Goal: Entertainment & Leisure: Consume media (video, audio)

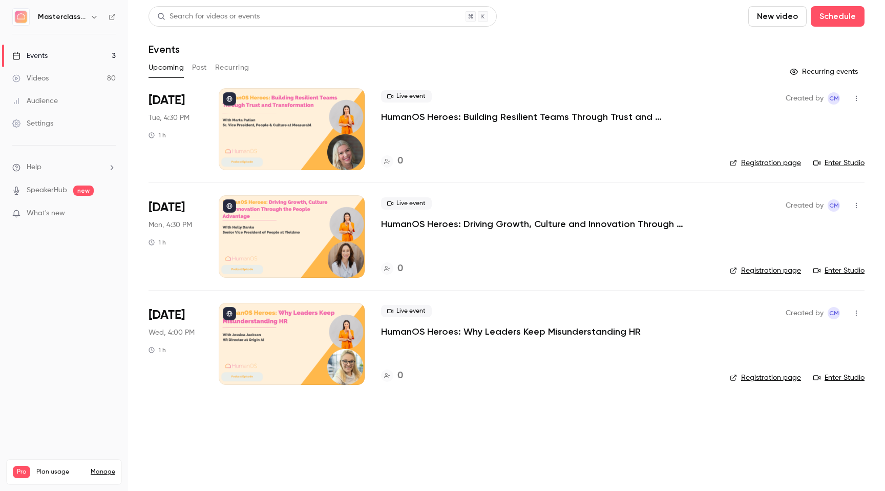
click at [60, 75] on link "Videos 80" at bounding box center [64, 78] width 128 height 23
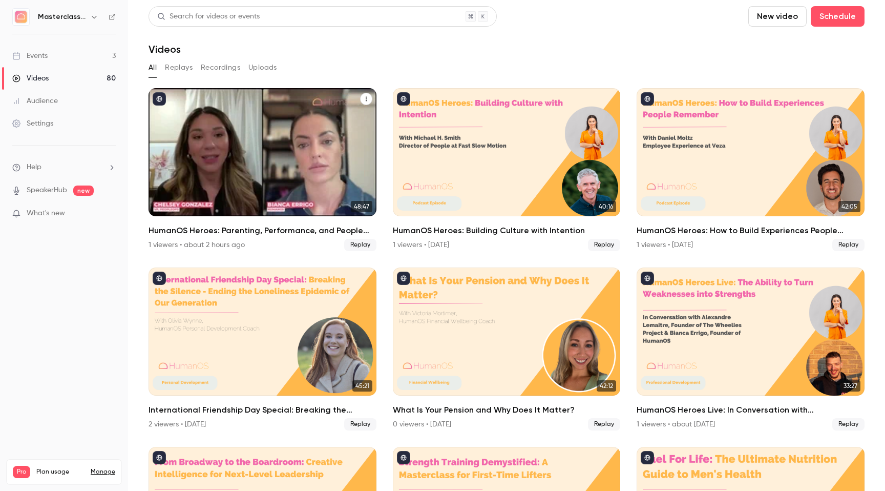
click at [226, 125] on div "HumanOS Heroes: Parenting, Performance, and People Leadership" at bounding box center [262, 152] width 228 height 128
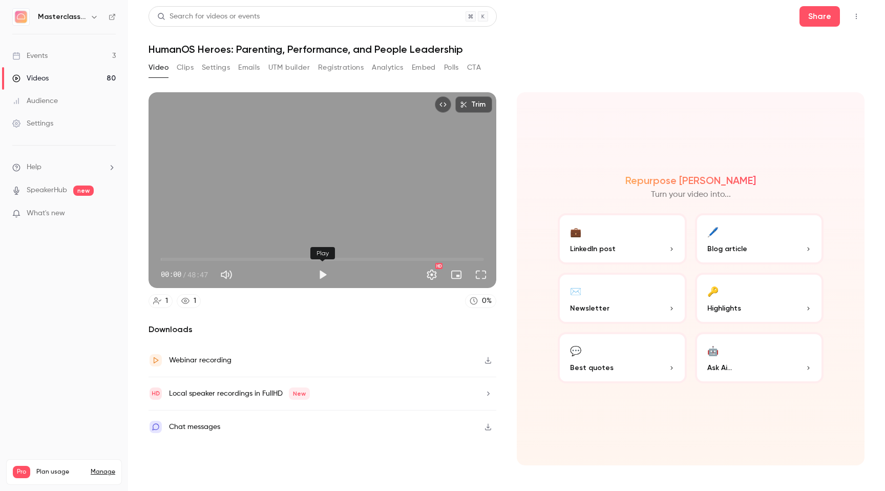
click at [324, 275] on button "Play" at bounding box center [322, 274] width 20 height 20
click at [214, 258] on span "00:02" at bounding box center [322, 259] width 323 height 16
click at [268, 260] on span "16:09" at bounding box center [322, 259] width 323 height 16
click at [369, 259] on span "31:23" at bounding box center [322, 259] width 323 height 16
click at [328, 191] on div "Trim 31:26 31:26 / 48:47 HD" at bounding box center [322, 190] width 348 height 196
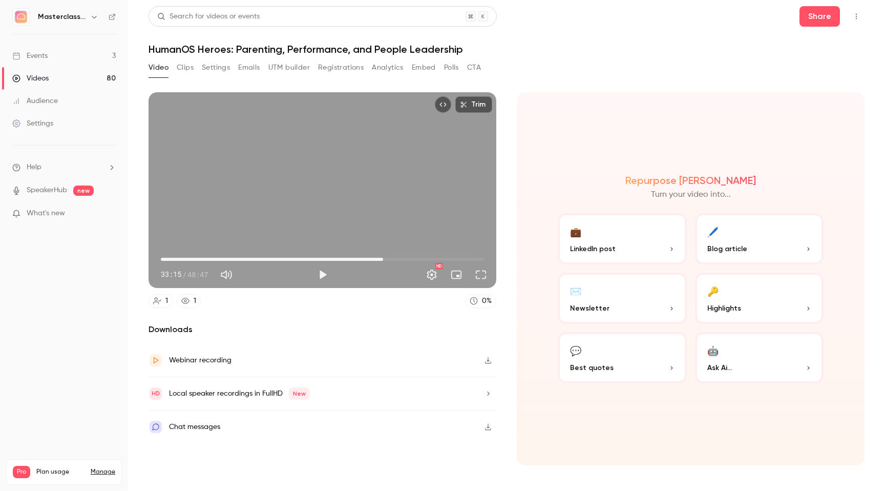
drag, startPoint x: 372, startPoint y: 260, endPoint x: 383, endPoint y: 259, distance: 11.3
click at [383, 259] on span "33:33" at bounding box center [382, 259] width 3 height 3
click at [324, 273] on button "Play" at bounding box center [322, 274] width 20 height 20
click at [395, 259] on span "35:20" at bounding box center [322, 259] width 323 height 16
click at [433, 259] on span "35:22" at bounding box center [322, 259] width 323 height 16
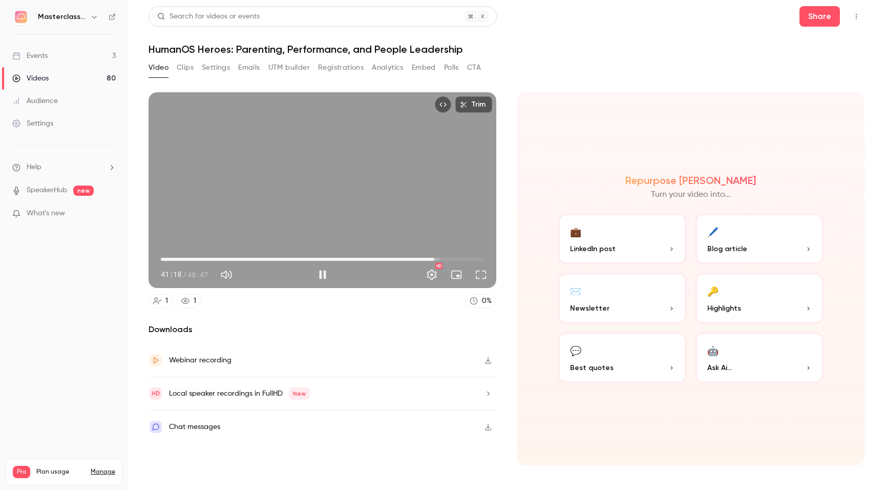
click at [455, 257] on span "41:18" at bounding box center [322, 259] width 323 height 16
click at [325, 275] on button "Pause" at bounding box center [322, 274] width 20 height 20
type input "******"
click at [47, 172] on li "Help" at bounding box center [63, 167] width 103 height 11
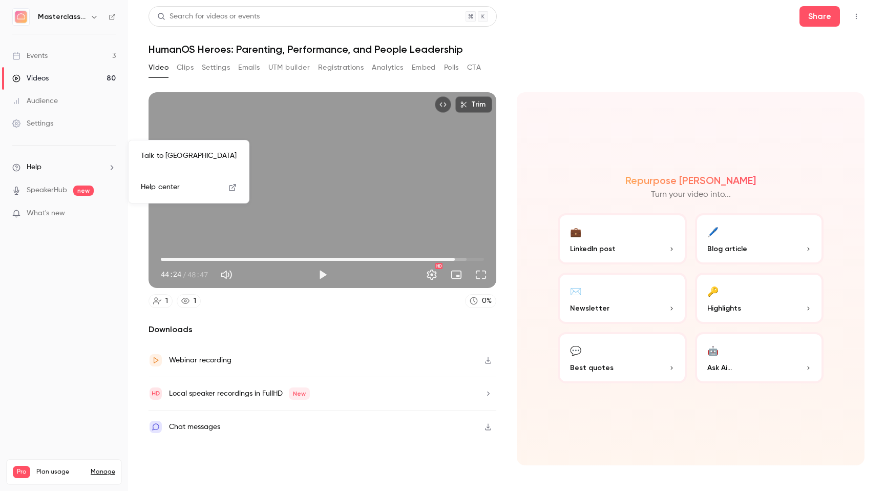
click at [184, 156] on link "Talk to [GEOGRAPHIC_DATA]" at bounding box center [189, 155] width 112 height 27
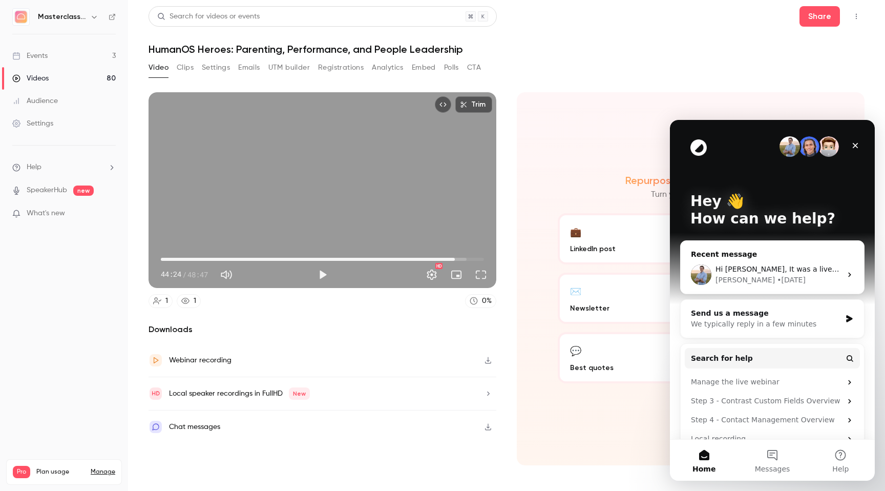
click at [775, 263] on div "Hi [PERSON_NAME], It was a live webinar. She is on a macbook, chrome and her do…" at bounding box center [771, 274] width 183 height 38
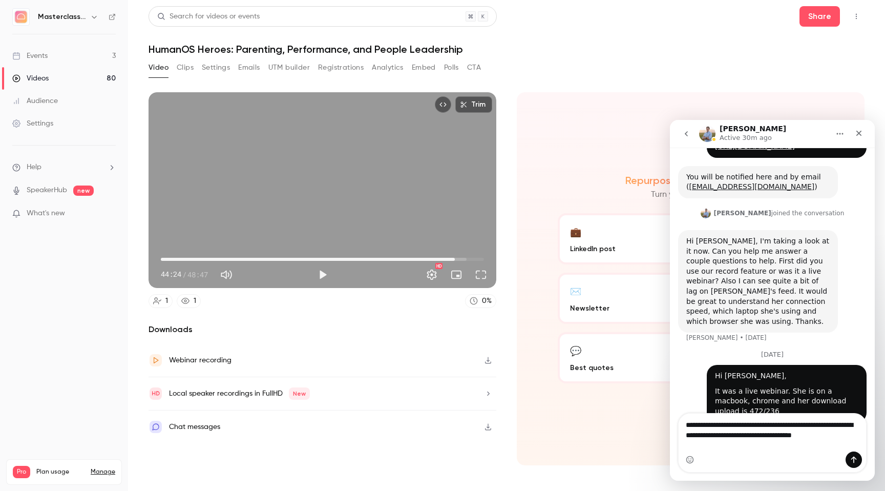
scroll to position [148, 0]
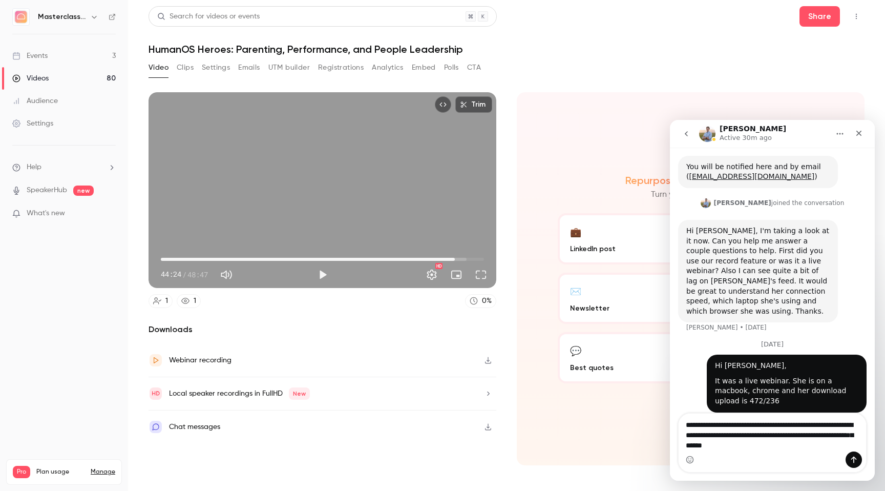
type textarea "**********"
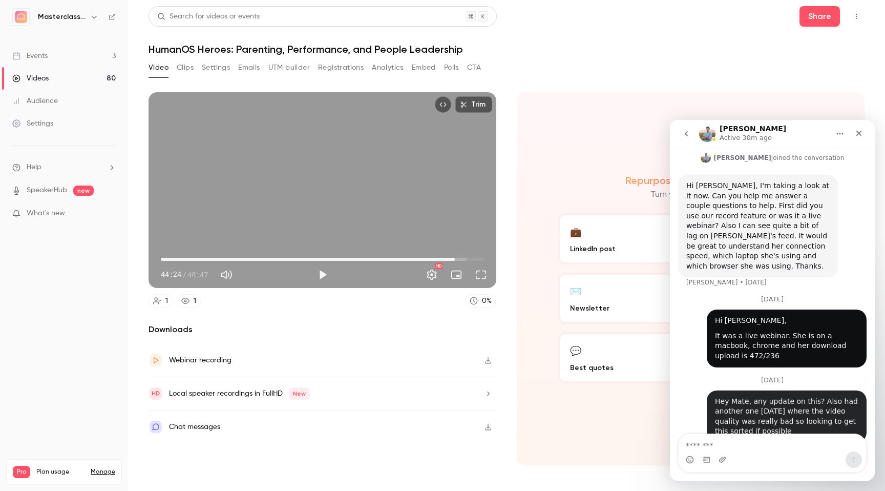
scroll to position [202, 0]
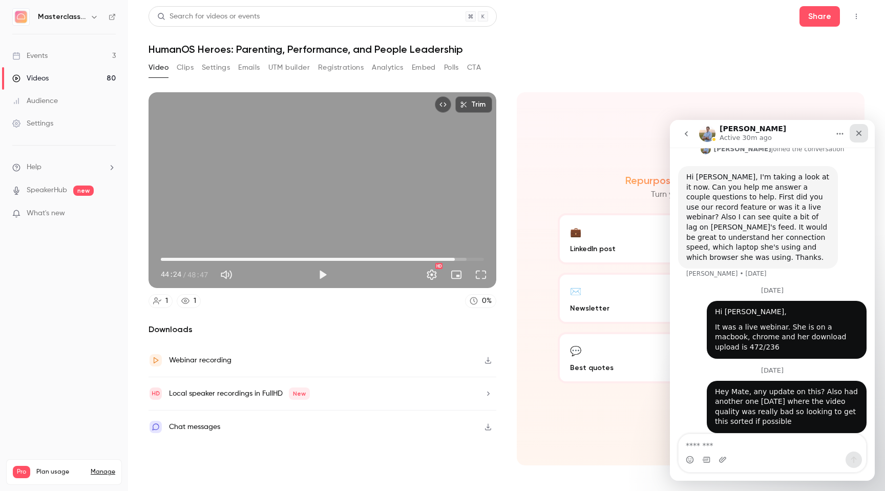
click at [860, 132] on icon "Close" at bounding box center [859, 134] width 6 height 6
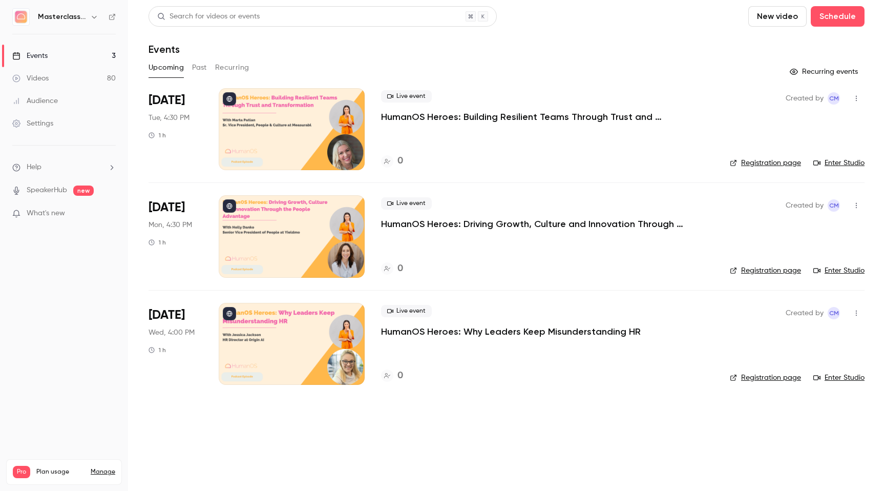
click at [52, 76] on link "Videos 80" at bounding box center [64, 78] width 128 height 23
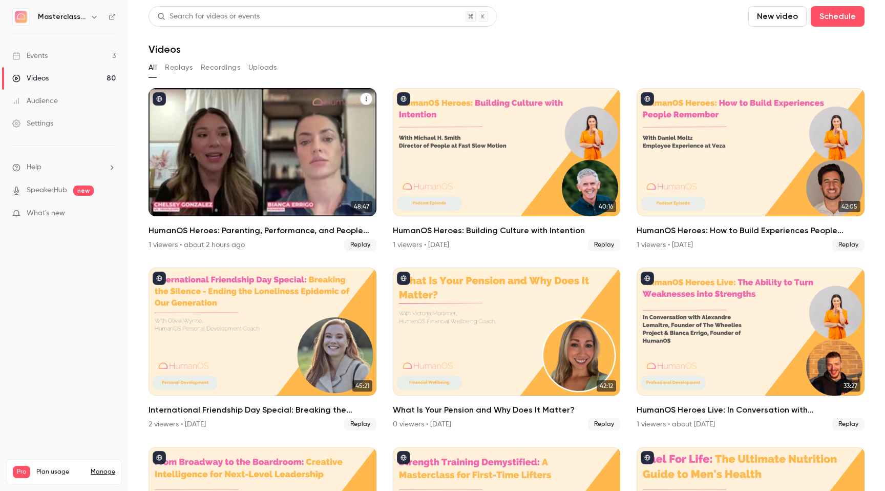
click at [263, 148] on div "HumanOS Heroes: Parenting, Performance, and People Leadership" at bounding box center [262, 152] width 228 height 128
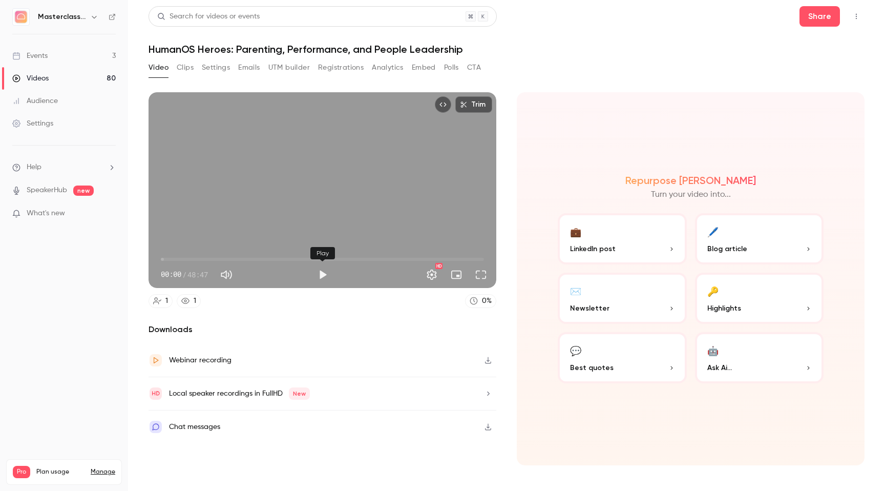
click at [325, 272] on button "Play" at bounding box center [322, 274] width 20 height 20
click at [457, 259] on span "44:46" at bounding box center [322, 259] width 323 height 16
click at [205, 257] on span "44:52" at bounding box center [322, 259] width 323 height 16
click at [173, 257] on span "06:40" at bounding box center [322, 259] width 323 height 16
click at [188, 257] on span "04:05" at bounding box center [322, 259] width 323 height 16
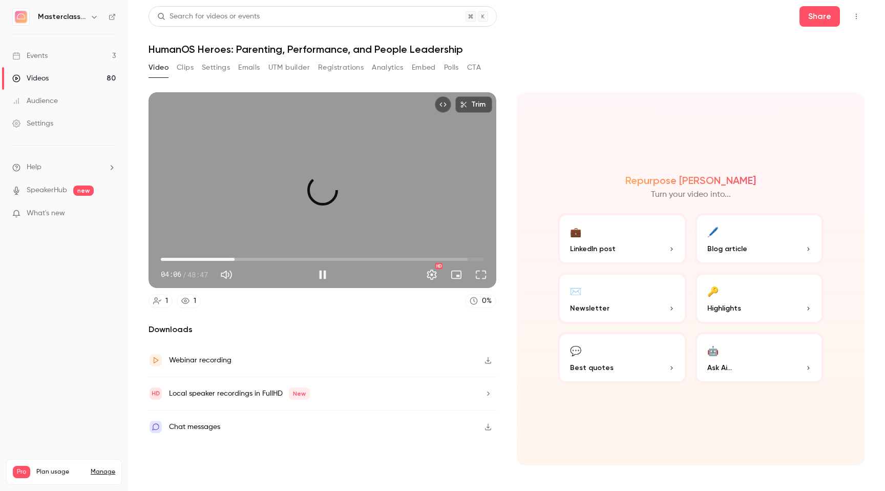
click at [235, 256] on span "11:08" at bounding box center [322, 259] width 323 height 16
click at [311, 257] on span "22:44" at bounding box center [322, 259] width 323 height 16
click at [379, 260] on span "33:01" at bounding box center [322, 259] width 323 height 16
click at [416, 260] on span "38:30" at bounding box center [322, 259] width 323 height 16
click at [431, 259] on span "40:49" at bounding box center [322, 259] width 323 height 16
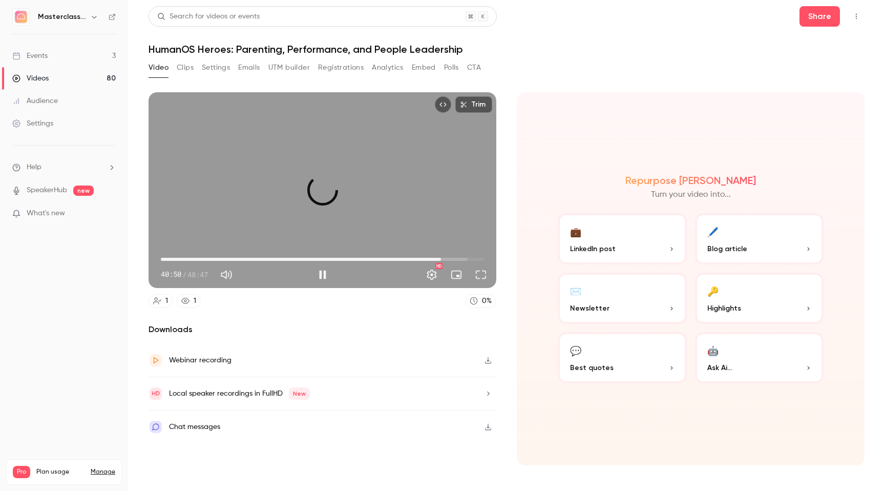
click at [441, 259] on span "42:18" at bounding box center [322, 259] width 323 height 16
click at [443, 261] on span "42:22" at bounding box center [441, 259] width 3 height 3
click at [460, 261] on span "45:09" at bounding box center [322, 259] width 323 height 16
click at [477, 260] on span "45:10" at bounding box center [322, 259] width 323 height 16
click at [283, 201] on div "Trim 47:50 47:50 / 48:47 HD" at bounding box center [322, 190] width 348 height 196
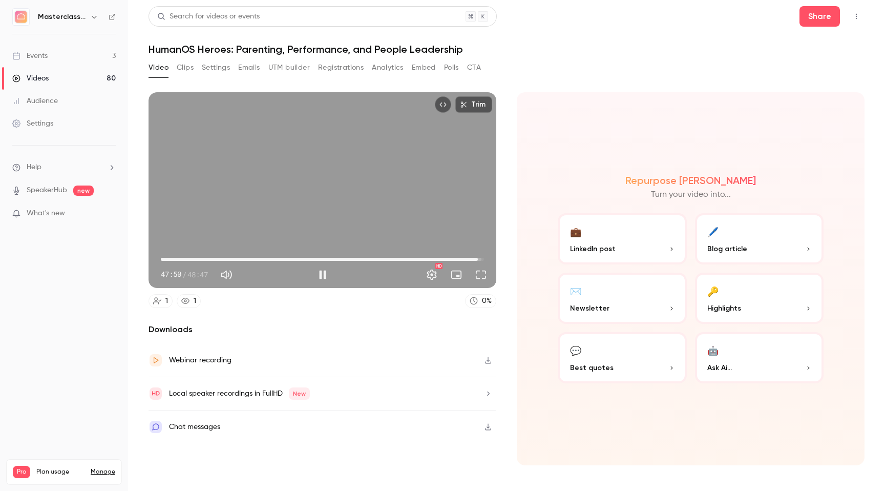
type input "******"
click at [458, 390] on div "Local speaker recordings in FullHD New" at bounding box center [322, 393] width 348 height 33
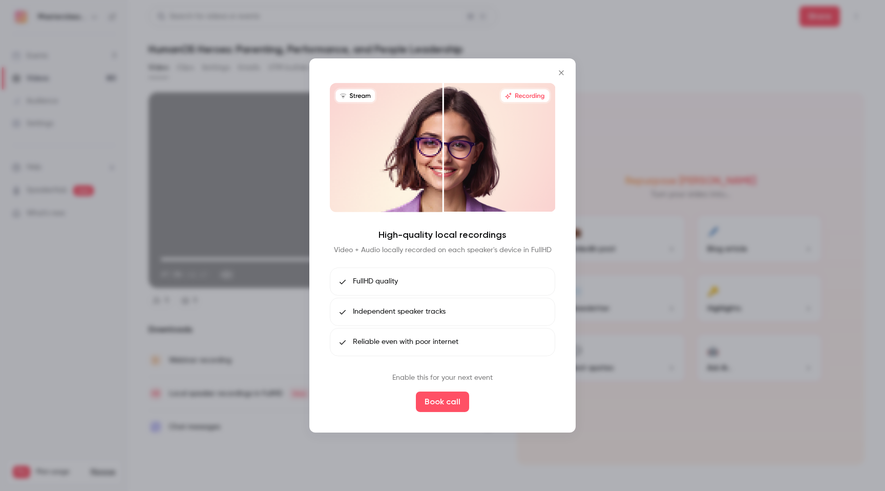
click at [560, 71] on icon "Close" at bounding box center [561, 73] width 12 height 8
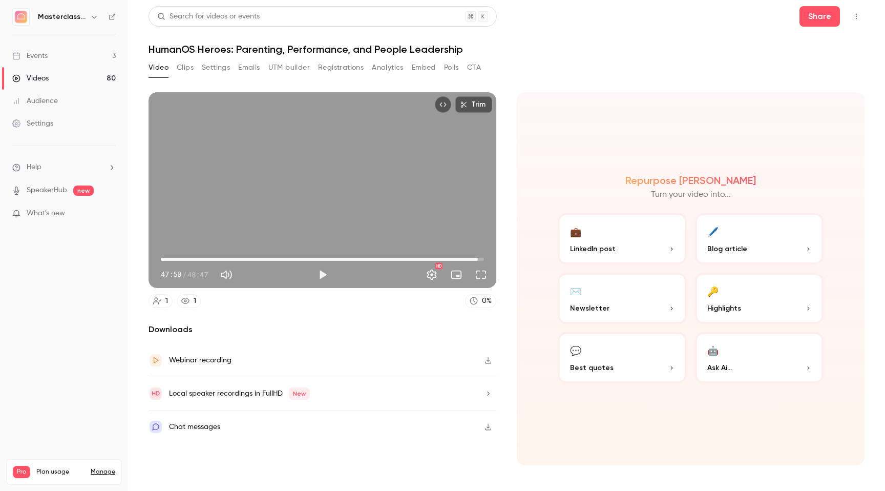
click at [97, 467] on link "Manage" at bounding box center [103, 471] width 25 height 8
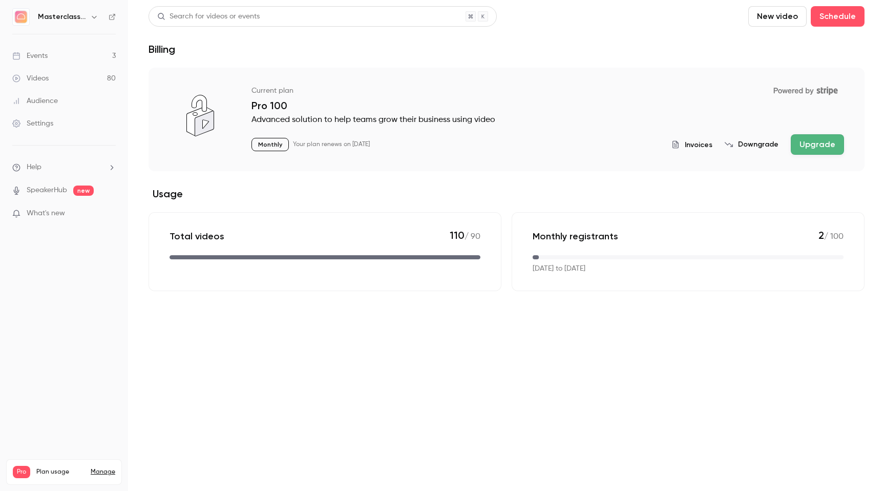
click at [94, 17] on icon "button" at bounding box center [94, 17] width 5 height 3
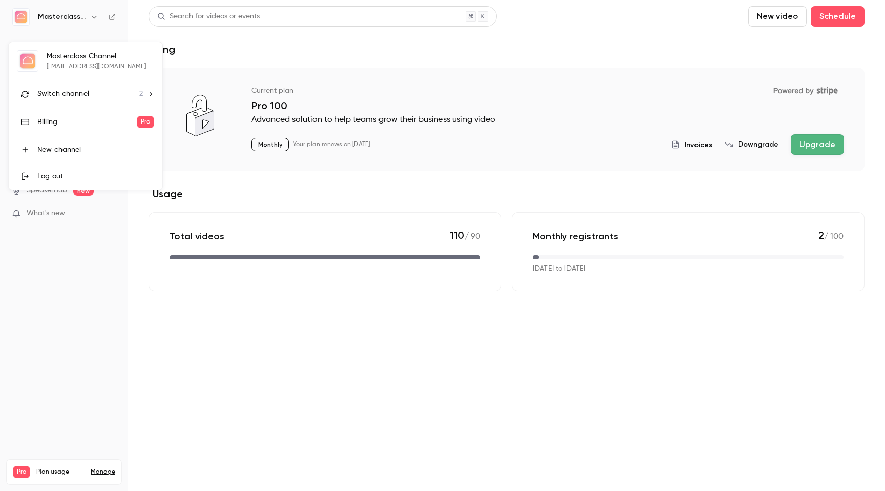
click at [138, 13] on div at bounding box center [442, 245] width 885 height 491
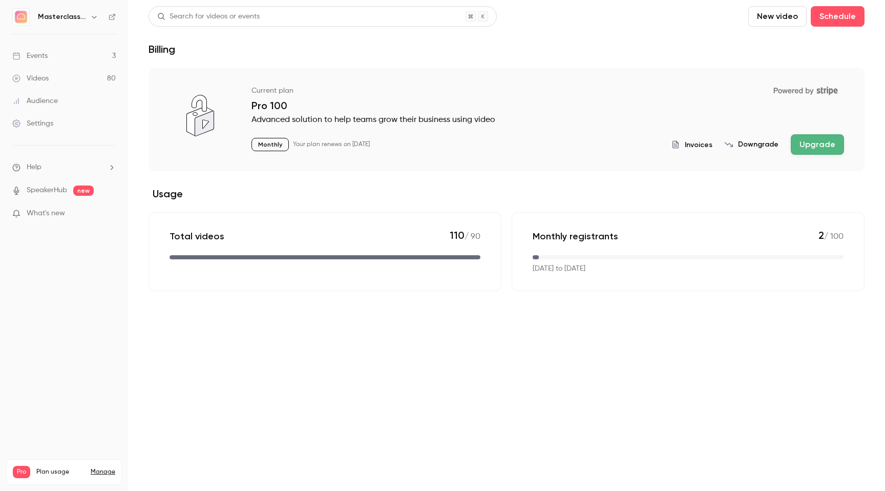
click at [44, 163] on li "Help" at bounding box center [63, 167] width 103 height 11
click at [179, 158] on link "Talk to [GEOGRAPHIC_DATA]" at bounding box center [189, 155] width 112 height 27
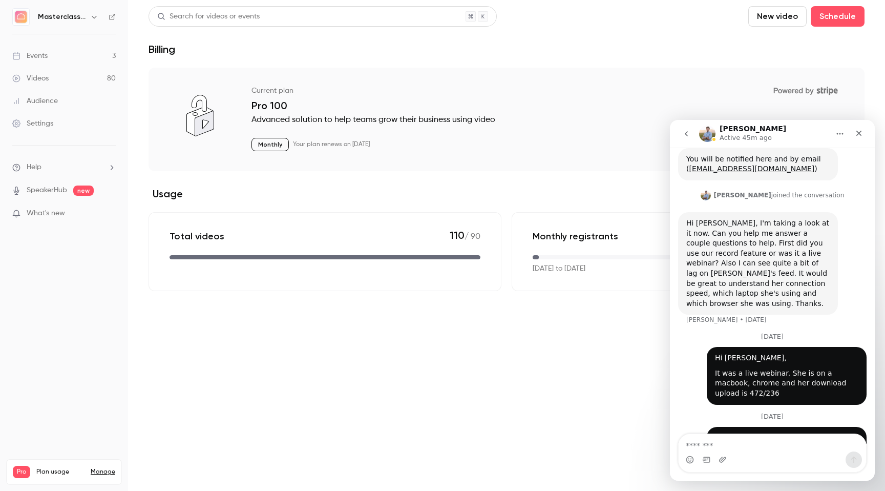
scroll to position [202, 0]
